Goal: Browse casually

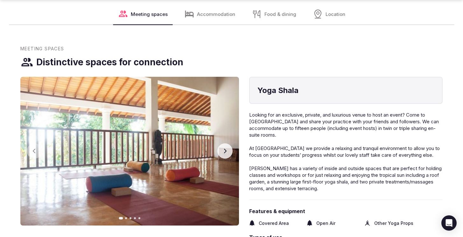
scroll to position [928, 0]
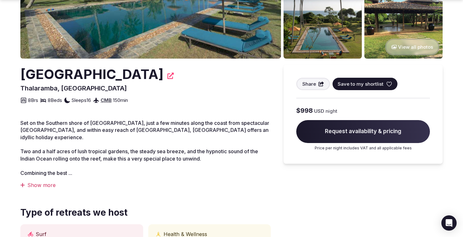
scroll to position [128, 0]
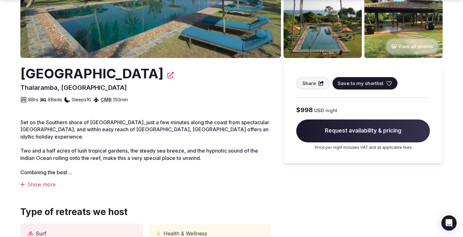
click at [43, 181] on div "Show more" at bounding box center [145, 184] width 251 height 7
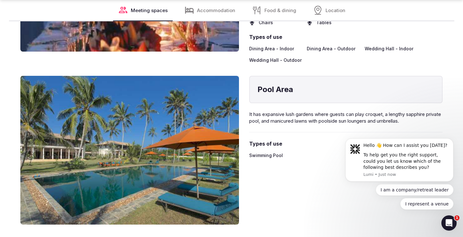
scroll to position [939, 0]
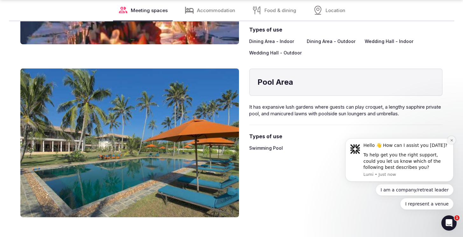
click at [453, 141] on icon "Dismiss notification" at bounding box center [452, 140] width 2 height 2
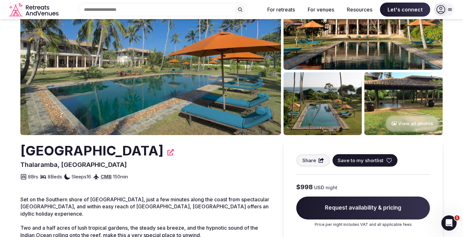
scroll to position [63, 0]
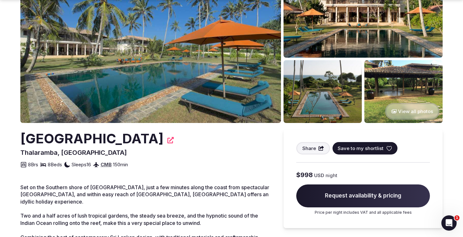
drag, startPoint x: 133, startPoint y: 140, endPoint x: 137, endPoint y: 140, distance: 3.5
click at [133, 140] on div "Talaramba Reef" at bounding box center [145, 138] width 251 height 19
click at [168, 140] on icon at bounding box center [171, 140] width 6 height 6
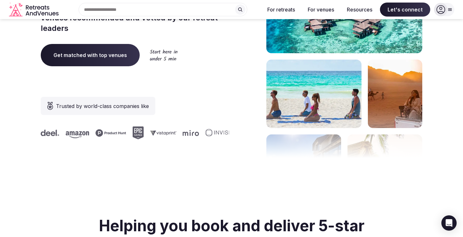
scroll to position [19, 0]
